Goal: Information Seeking & Learning: Learn about a topic

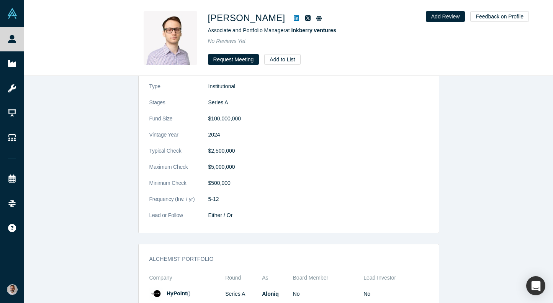
scroll to position [834, 0]
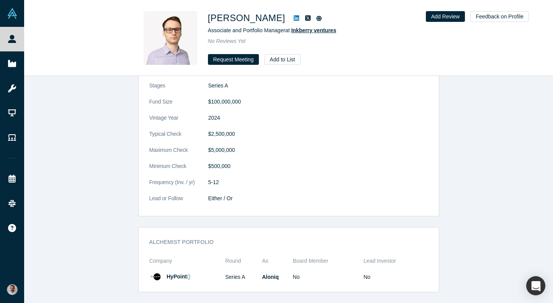
click at [323, 31] on span "Inkberry ventures" at bounding box center [313, 30] width 45 height 6
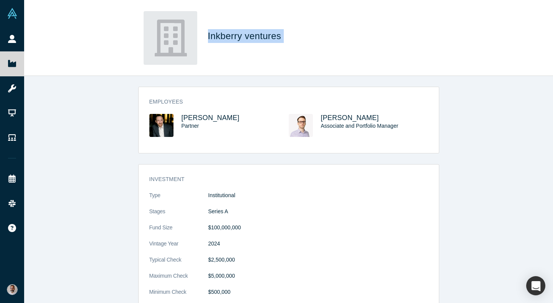
drag, startPoint x: 286, startPoint y: 39, endPoint x: 208, endPoint y: 37, distance: 78.2
click at [208, 37] on h1 "Inkberry ventures" at bounding box center [315, 36] width 215 height 14
copy span "Inkberry ventures"
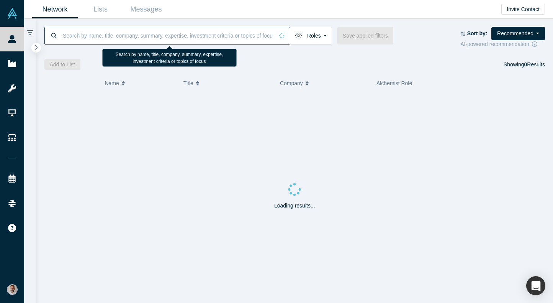
click at [139, 37] on input at bounding box center [168, 35] width 212 height 18
paste input "Mehron Sharq"
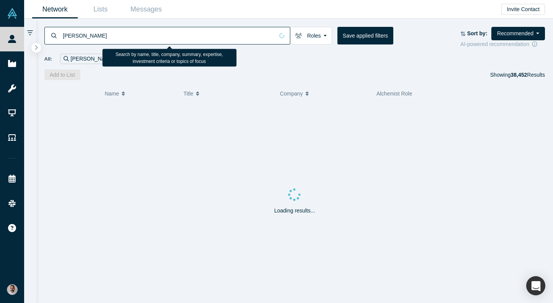
type input "Mehron Sharq"
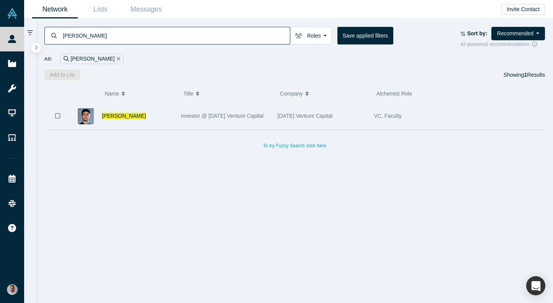
click at [130, 116] on span "Mehron Sharq" at bounding box center [124, 116] width 44 height 6
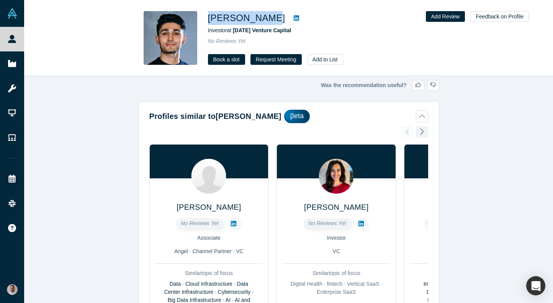
drag, startPoint x: 267, startPoint y: 16, endPoint x: 208, endPoint y: 16, distance: 59.0
click at [208, 16] on h1 "Mehron Sharq" at bounding box center [246, 18] width 77 height 14
copy h1 "Mehron Sharq"
drag, startPoint x: 297, startPoint y: 31, endPoint x: 235, endPoint y: 32, distance: 62.1
click at [235, 32] on div "Investor at 7BC Venture Capital" at bounding box center [315, 30] width 215 height 8
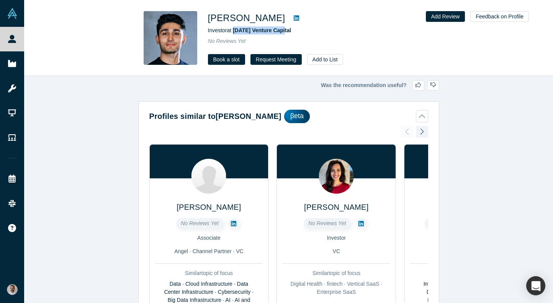
copy span "7BC Venture Capital"
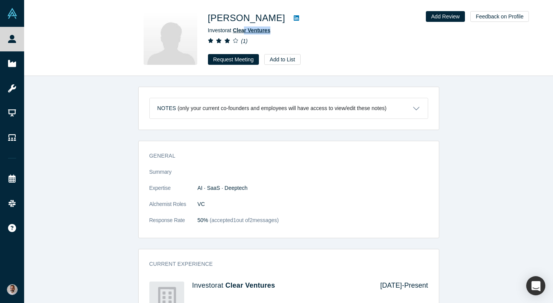
drag, startPoint x: 280, startPoint y: 30, endPoint x: 245, endPoint y: 31, distance: 35.3
click at [245, 31] on div "Investor at Clear Ventures" at bounding box center [315, 30] width 215 height 8
click at [245, 31] on span "Clear Ventures" at bounding box center [252, 30] width 38 height 6
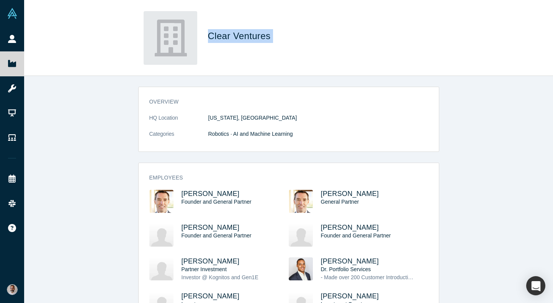
drag, startPoint x: 280, startPoint y: 38, endPoint x: 207, endPoint y: 39, distance: 73.2
click at [207, 39] on div "Clear Ventures" at bounding box center [288, 38] width 301 height 54
copy span "Clear Ventures"
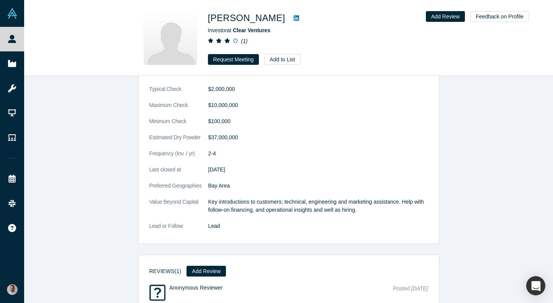
scroll to position [492, 0]
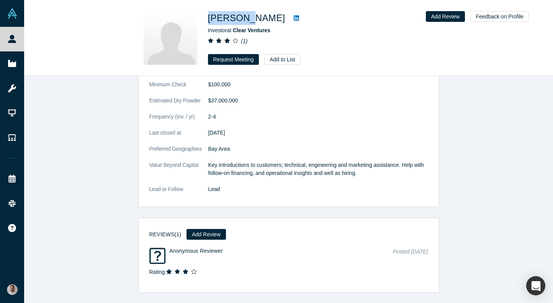
drag, startPoint x: 245, startPoint y: 18, endPoint x: 208, endPoint y: 17, distance: 37.6
click at [208, 17] on h1 "Tina Cho" at bounding box center [246, 18] width 77 height 14
copy h1 "Tina Cho"
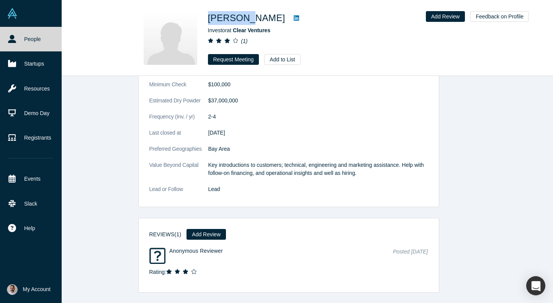
click at [20, 40] on link "People" at bounding box center [31, 39] width 62 height 25
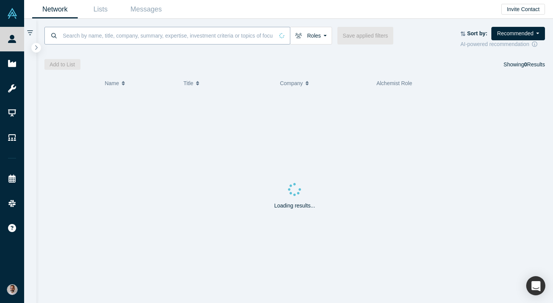
click at [107, 38] on input at bounding box center [168, 35] width 212 height 18
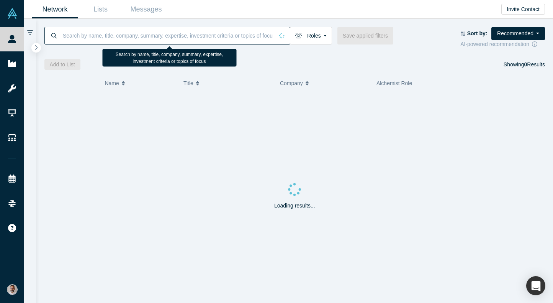
paste input "Nicolaas Botha"
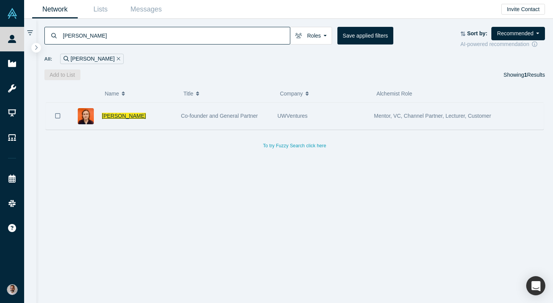
type input "Nicolaas Botha"
click at [118, 114] on span "Nicolaas Botha" at bounding box center [124, 116] width 44 height 6
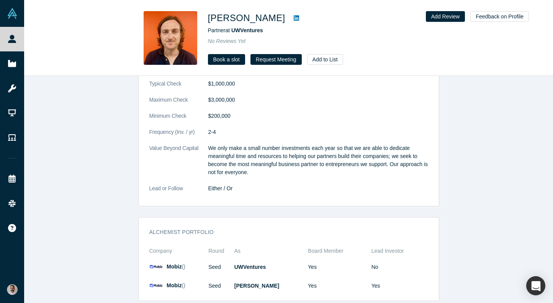
scroll to position [693, 0]
click at [179, 263] on span "Mobiz" at bounding box center [174, 266] width 15 height 6
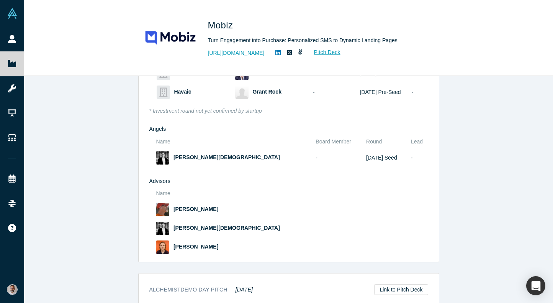
scroll to position [734, 0]
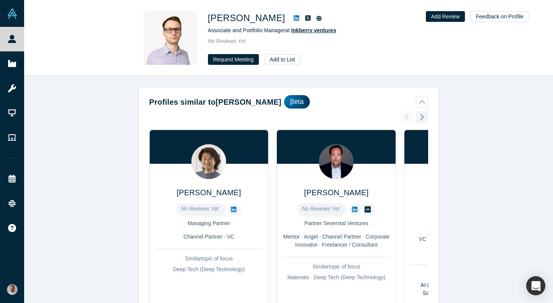
click at [310, 29] on span "Inkberry ventures" at bounding box center [313, 30] width 45 height 6
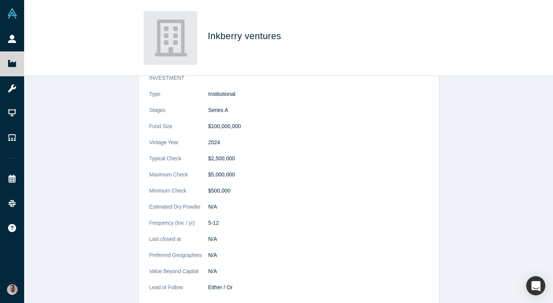
scroll to position [169, 0]
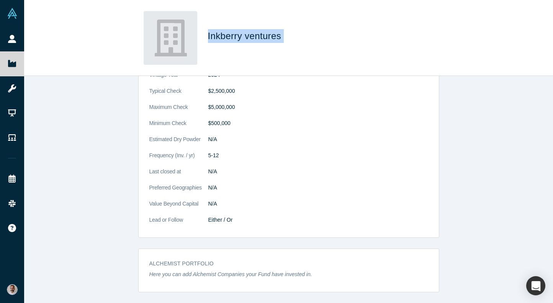
drag, startPoint x: 293, startPoint y: 39, endPoint x: 209, endPoint y: 35, distance: 84.4
click at [209, 35] on h1 "Inkberry ventures" at bounding box center [315, 36] width 215 height 14
copy span "Inkberry ventures"
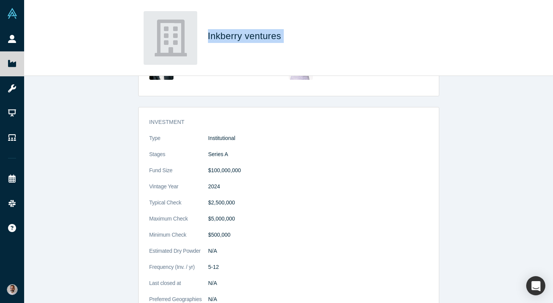
scroll to position [0, 0]
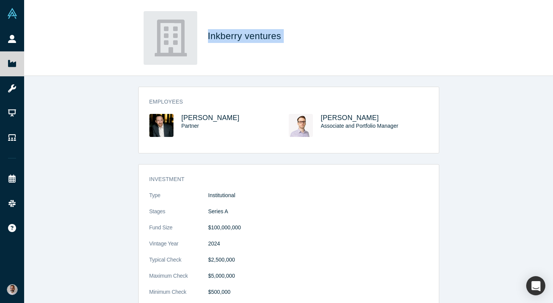
drag, startPoint x: 385, startPoint y: 115, endPoint x: 318, endPoint y: 111, distance: 66.8
click at [318, 111] on div "Employees Vlad Tropko Partner Cyril Shtabtsovsky Associate and Portfolio Manager" at bounding box center [289, 122] width 300 height 61
copy span "Cyril Shtabtsovsky"
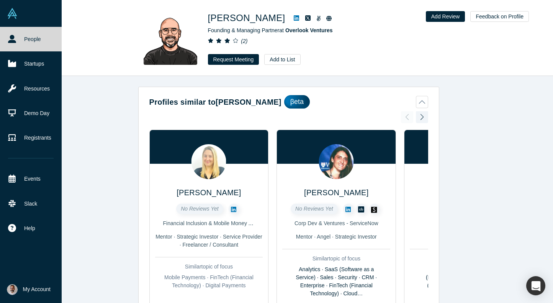
scroll to position [18, 0]
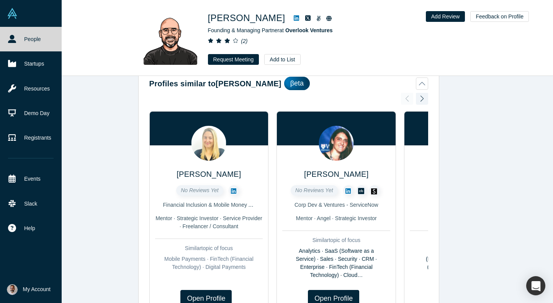
click at [40, 42] on link "People" at bounding box center [31, 39] width 62 height 25
